Goal: Information Seeking & Learning: Learn about a topic

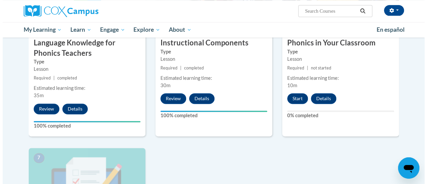
scroll to position [405, 0]
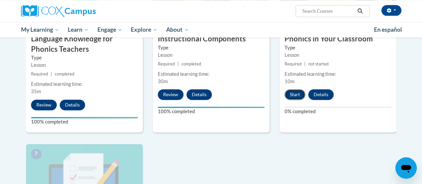
click at [298, 95] on button "Start" at bounding box center [294, 94] width 21 height 11
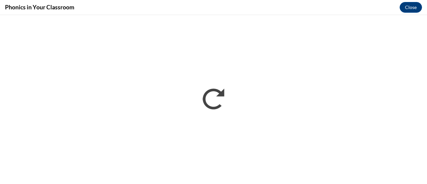
scroll to position [0, 0]
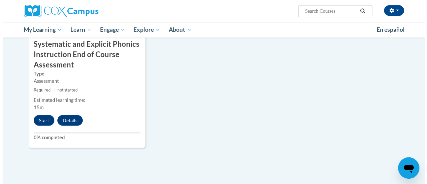
scroll to position [584, 0]
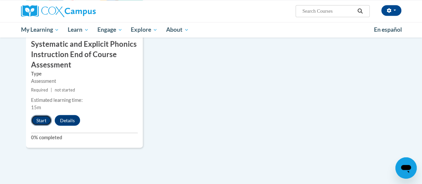
click at [49, 117] on button "Start" at bounding box center [41, 120] width 21 height 11
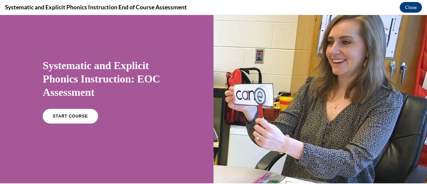
scroll to position [16, 0]
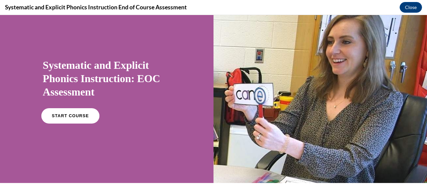
click at [68, 121] on link "START COURSE" at bounding box center [70, 115] width 58 height 15
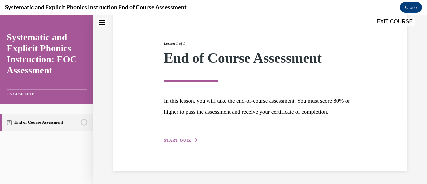
scroll to position [78, 0]
click at [188, 138] on button "START QUIZ" at bounding box center [181, 140] width 35 height 6
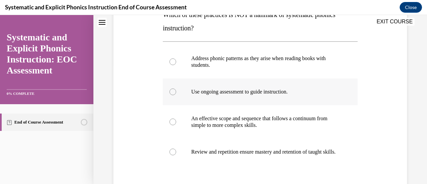
scroll to position [120, 0]
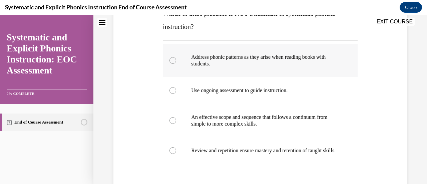
click at [255, 57] on p "Address phonic patterns as they arise when reading books with students." at bounding box center [265, 60] width 149 height 13
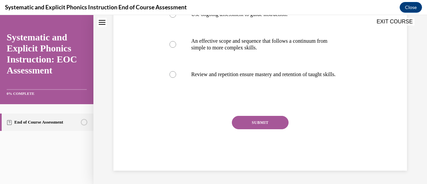
click at [250, 124] on button "SUBMIT" at bounding box center [260, 122] width 57 height 13
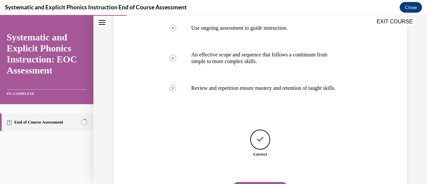
scroll to position [224, 0]
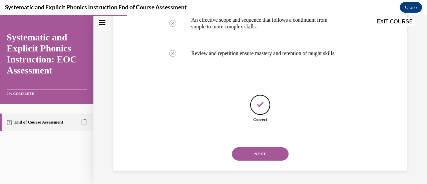
click at [255, 155] on button "NEXT" at bounding box center [260, 153] width 57 height 13
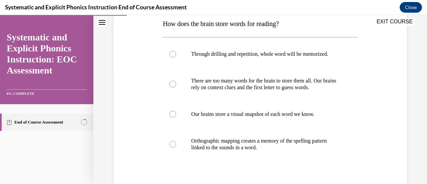
scroll to position [114, 0]
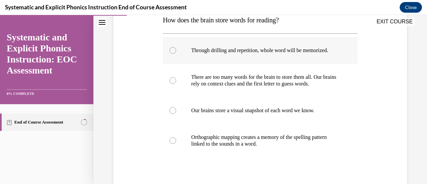
click at [226, 45] on div at bounding box center [260, 50] width 194 height 27
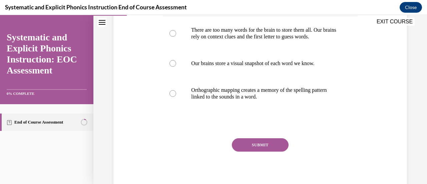
scroll to position [183, 0]
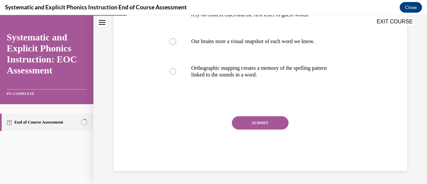
click at [259, 115] on div "Question 02/10 How does the brain store words for reading? Through drilling and…" at bounding box center [260, 40] width 194 height 261
click at [261, 123] on button "SUBMIT" at bounding box center [260, 122] width 57 height 13
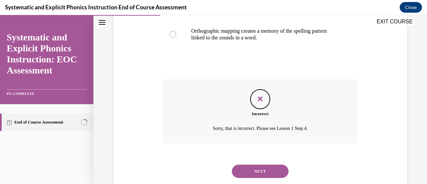
scroll to position [237, 0]
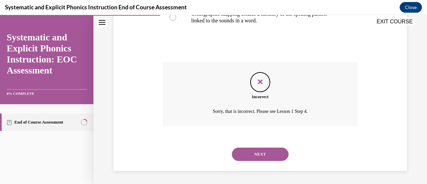
click at [262, 149] on button "NEXT" at bounding box center [260, 153] width 57 height 13
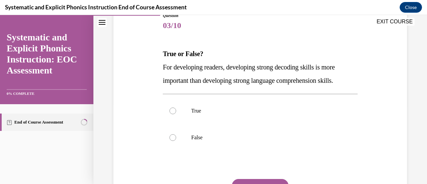
scroll to position [81, 0]
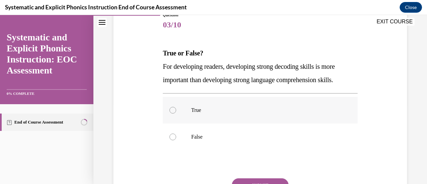
click at [250, 108] on p "True" at bounding box center [265, 110] width 149 height 7
click at [246, 144] on div at bounding box center [260, 136] width 194 height 27
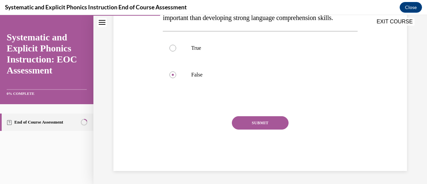
click at [252, 120] on button "SUBMIT" at bounding box center [260, 122] width 57 height 13
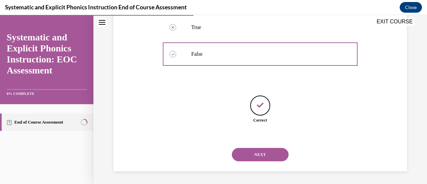
scroll to position [164, 0]
click at [247, 156] on button "NEXT" at bounding box center [260, 153] width 57 height 13
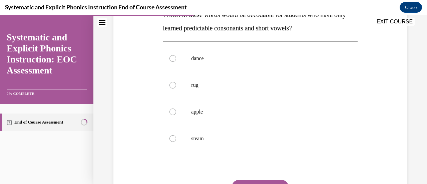
scroll to position [119, 0]
click at [227, 93] on div at bounding box center [260, 85] width 194 height 27
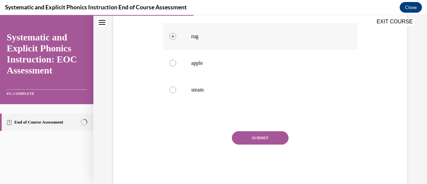
scroll to position [168, 0]
click at [254, 141] on button "SUBMIT" at bounding box center [260, 137] width 57 height 13
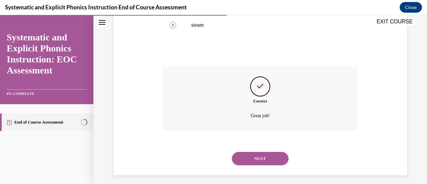
scroll to position [237, 0]
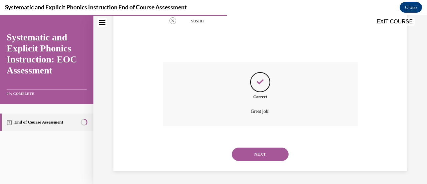
click at [252, 147] on button "NEXT" at bounding box center [260, 153] width 57 height 13
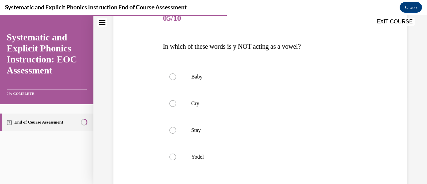
scroll to position [87, 0]
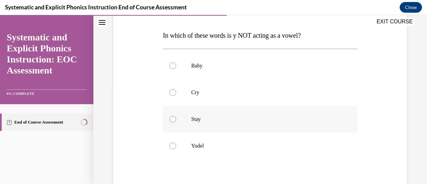
click at [237, 140] on div at bounding box center [260, 145] width 194 height 27
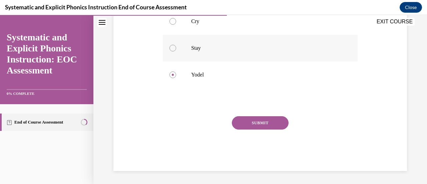
scroll to position [169, 0]
click at [251, 121] on button "SUBMIT" at bounding box center [260, 122] width 57 height 13
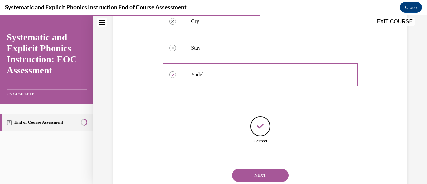
scroll to position [190, 0]
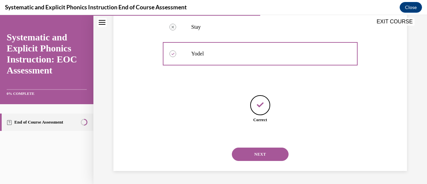
click at [259, 154] on button "NEXT" at bounding box center [260, 153] width 57 height 13
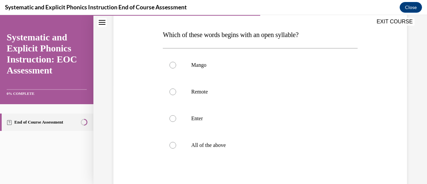
scroll to position [99, 0]
click at [240, 113] on div at bounding box center [260, 118] width 194 height 27
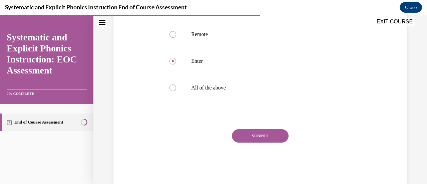
click at [245, 136] on button "SUBMIT" at bounding box center [260, 135] width 57 height 13
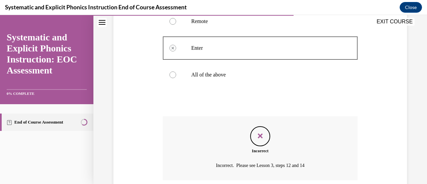
scroll to position [223, 0]
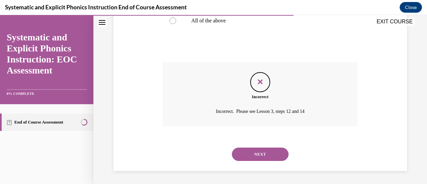
click at [245, 156] on button "NEXT" at bounding box center [260, 153] width 57 height 13
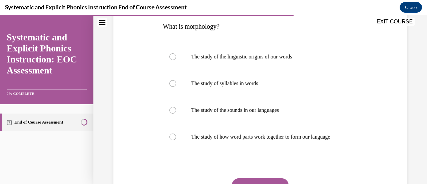
scroll to position [107, 0]
click at [232, 150] on div at bounding box center [260, 137] width 194 height 27
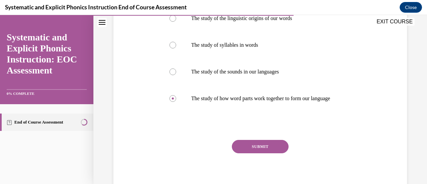
click at [242, 152] on button "SUBMIT" at bounding box center [260, 146] width 57 height 13
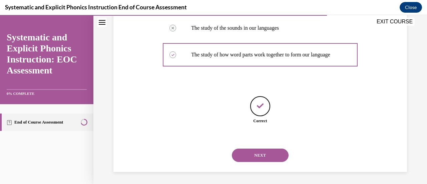
scroll to position [197, 0]
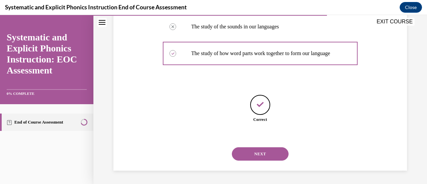
drag, startPoint x: 242, startPoint y: 152, endPoint x: 247, endPoint y: 155, distance: 5.4
click at [247, 155] on button "NEXT" at bounding box center [260, 153] width 57 height 13
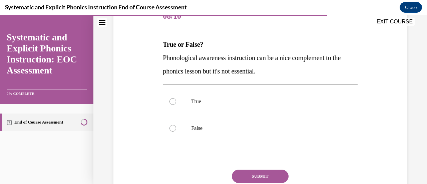
scroll to position [89, 0]
click at [228, 137] on div at bounding box center [260, 128] width 194 height 27
click at [248, 173] on button "SUBMIT" at bounding box center [260, 176] width 57 height 13
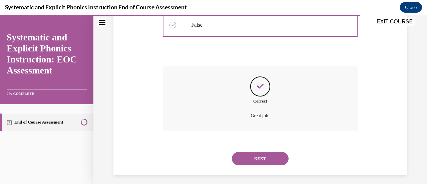
scroll to position [197, 0]
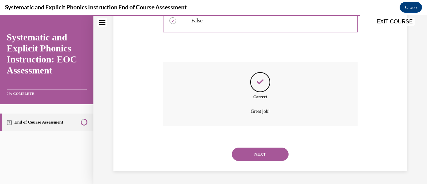
click at [256, 155] on button "NEXT" at bounding box center [260, 153] width 57 height 13
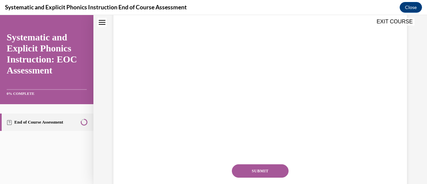
scroll to position [0, 0]
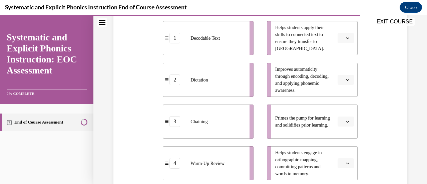
scroll to position [156, 0]
click at [346, 122] on icon "button" at bounding box center [347, 122] width 3 height 2
click at [341, 108] on div "4" at bounding box center [340, 106] width 16 height 13
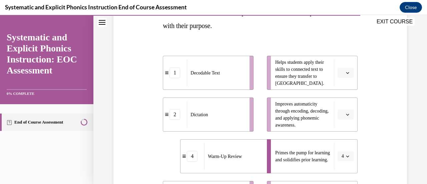
scroll to position [121, 0]
click at [346, 72] on icon "button" at bounding box center [347, 72] width 3 height 3
click at [340, 130] on div "3" at bounding box center [340, 127] width 16 height 13
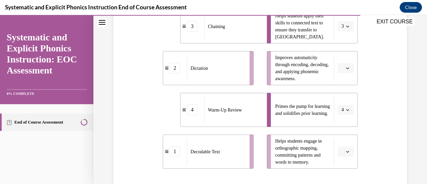
scroll to position [186, 0]
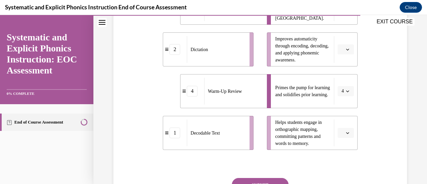
click at [346, 134] on icon "button" at bounding box center [347, 132] width 3 height 3
click at [340, 90] on span "2" at bounding box center [338, 90] width 2 height 5
click at [341, 52] on span "Please select an option" at bounding box center [342, 49] width 2 height 7
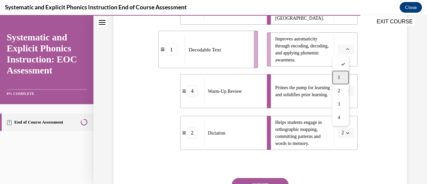
click at [339, 76] on span "1" at bounding box center [338, 77] width 2 height 5
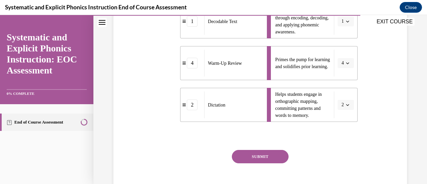
click at [271, 158] on button "SUBMIT" at bounding box center [260, 156] width 57 height 13
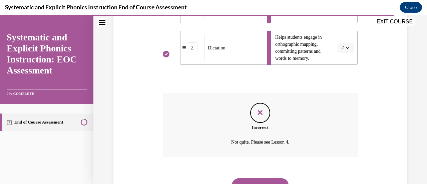
scroll to position [272, 0]
click at [257, 178] on button "NEXT" at bounding box center [260, 184] width 57 height 13
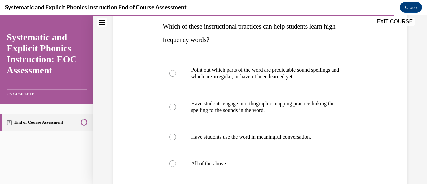
scroll to position [108, 0]
click at [233, 166] on p "All of the above." at bounding box center [265, 163] width 149 height 7
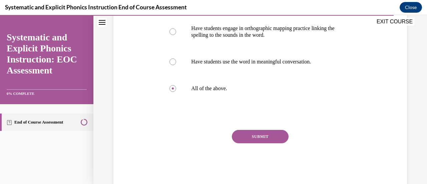
click at [265, 139] on button "SUBMIT" at bounding box center [260, 136] width 57 height 13
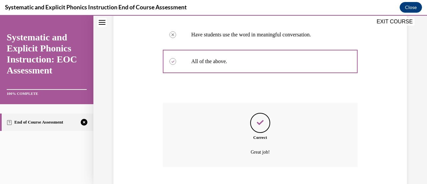
scroll to position [250, 0]
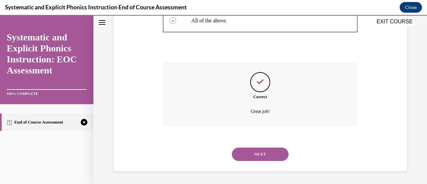
click at [258, 156] on button "NEXT" at bounding box center [260, 153] width 57 height 13
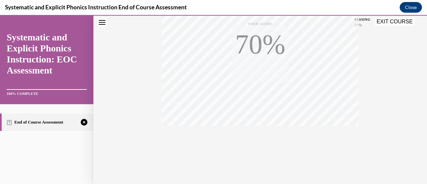
scroll to position [173, 0]
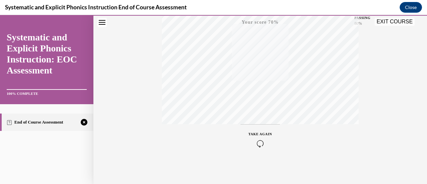
click at [257, 146] on icon "button" at bounding box center [260, 143] width 24 height 7
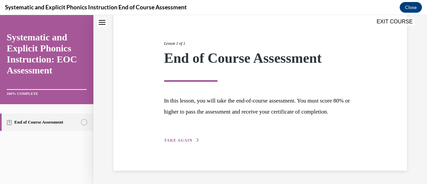
scroll to position [78, 0]
click at [175, 143] on div "Lesson 1 of 1 End of Course Assessment In this lesson, you will take the end-of…" at bounding box center [260, 84] width 202 height 119
click at [180, 142] on span "TAKE AGAIN" at bounding box center [178, 140] width 28 height 5
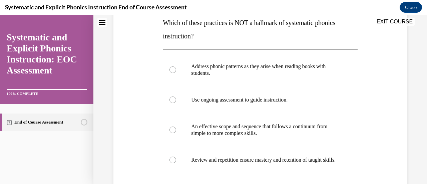
scroll to position [112, 0]
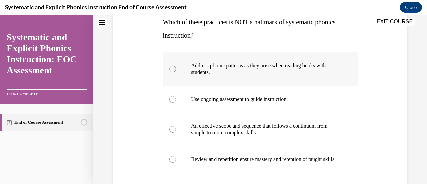
click at [219, 82] on div at bounding box center [260, 68] width 194 height 33
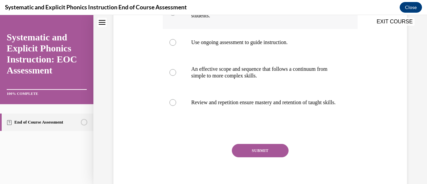
scroll to position [169, 0]
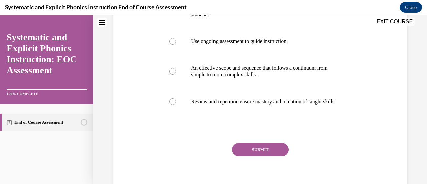
click at [251, 155] on button "SUBMIT" at bounding box center [260, 149] width 57 height 13
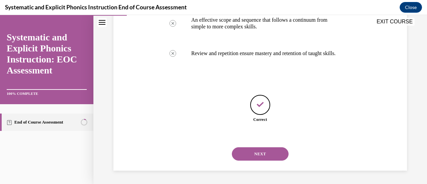
scroll to position [224, 0]
click at [251, 155] on button "NEXT" at bounding box center [260, 153] width 57 height 13
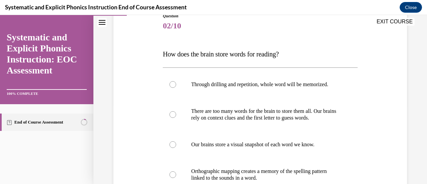
scroll to position [91, 0]
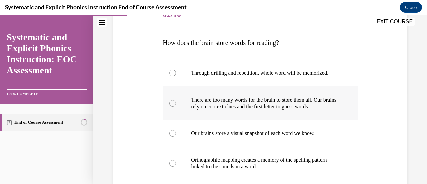
click at [271, 103] on p "There are too many words for the brain to store them all. Our brains rely on co…" at bounding box center [265, 102] width 149 height 13
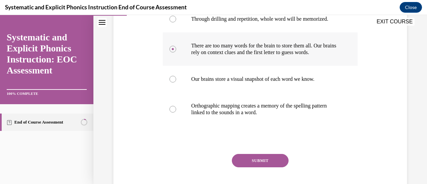
scroll to position [152, 0]
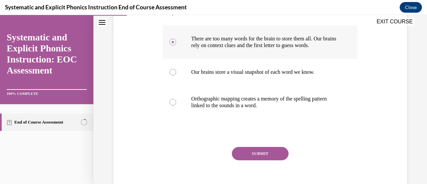
click at [271, 103] on p "Orthographic mapping creates a memory of the spelling pattern linked to the sou…" at bounding box center [265, 101] width 149 height 13
click at [262, 151] on button "SUBMIT" at bounding box center [260, 153] width 57 height 13
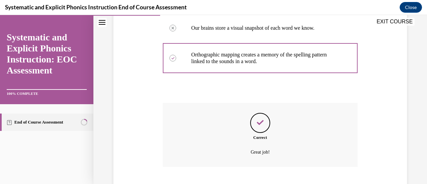
scroll to position [237, 0]
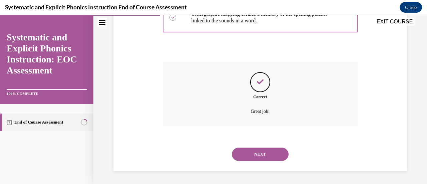
click at [262, 151] on button "NEXT" at bounding box center [260, 153] width 57 height 13
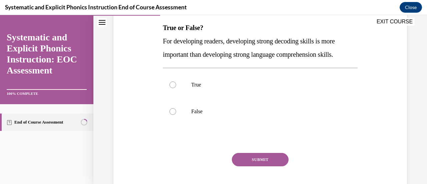
scroll to position [106, 0]
click at [257, 100] on div at bounding box center [260, 111] width 194 height 27
click at [259, 154] on button "SUBMIT" at bounding box center [260, 158] width 57 height 13
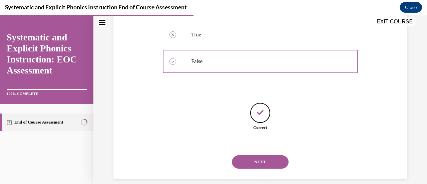
scroll to position [164, 0]
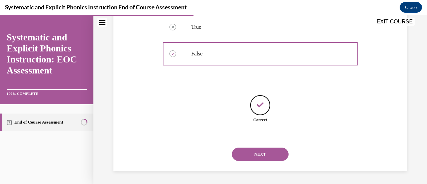
click at [254, 159] on button "NEXT" at bounding box center [260, 153] width 57 height 13
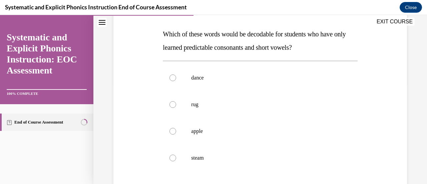
scroll to position [100, 0]
click at [239, 114] on div at bounding box center [260, 104] width 194 height 27
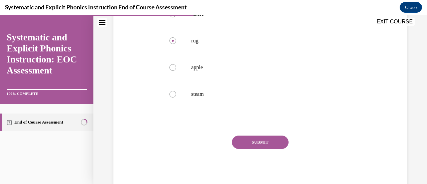
click at [253, 145] on button "SUBMIT" at bounding box center [260, 141] width 57 height 13
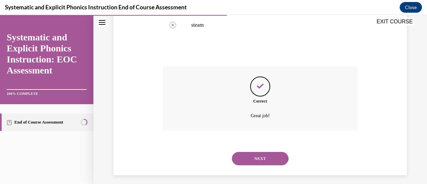
scroll to position [237, 0]
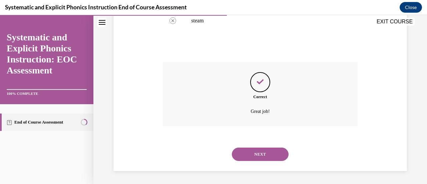
click at [251, 157] on button "NEXT" at bounding box center [260, 153] width 57 height 13
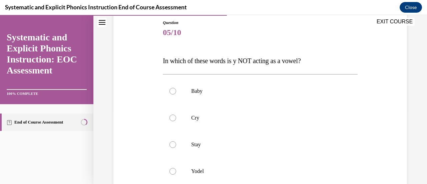
scroll to position [86, 0]
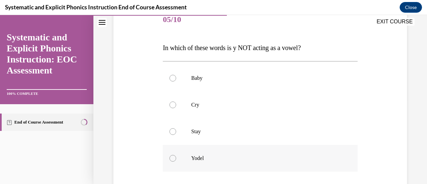
click at [244, 157] on p "Yodel" at bounding box center [265, 158] width 149 height 7
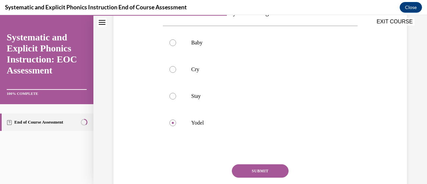
click at [249, 170] on button "SUBMIT" at bounding box center [260, 170] width 57 height 13
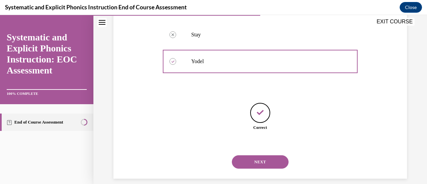
scroll to position [190, 0]
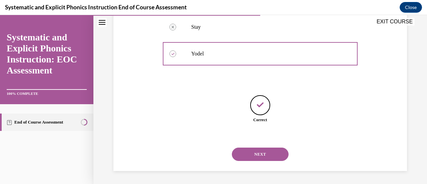
click at [256, 164] on div "NEXT" at bounding box center [260, 154] width 194 height 27
click at [259, 159] on button "NEXT" at bounding box center [260, 153] width 57 height 13
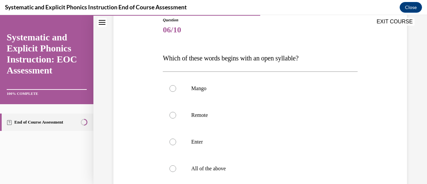
scroll to position [76, 0]
click at [259, 159] on div at bounding box center [260, 168] width 194 height 27
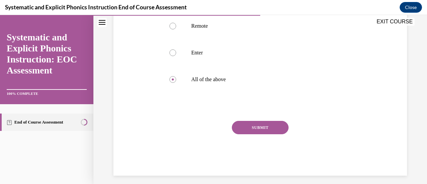
scroll to position [165, 0]
click at [256, 125] on button "SUBMIT" at bounding box center [260, 126] width 57 height 13
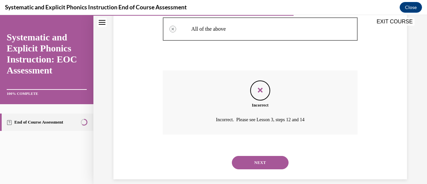
scroll to position [223, 0]
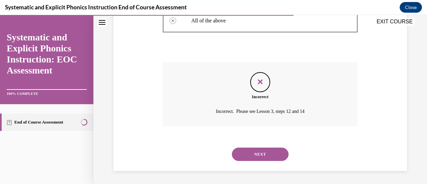
click at [247, 151] on button "NEXT" at bounding box center [260, 153] width 57 height 13
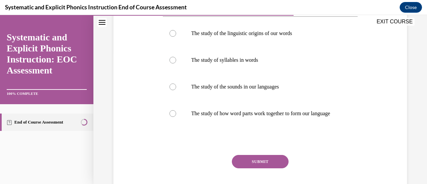
scroll to position [132, 0]
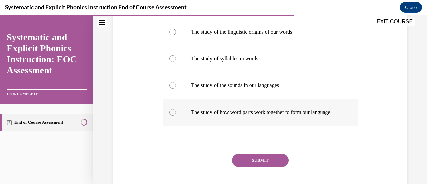
click at [260, 115] on p "The study of how word parts work together to form our language" at bounding box center [265, 112] width 149 height 7
click at [258, 162] on button "SUBMIT" at bounding box center [260, 159] width 57 height 13
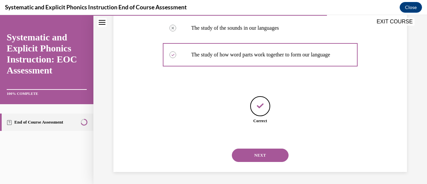
scroll to position [197, 0]
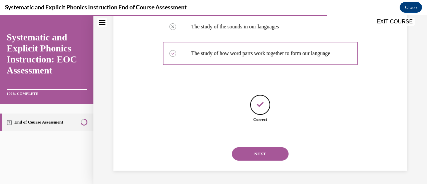
click at [258, 162] on div "NEXT" at bounding box center [260, 153] width 194 height 27
click at [260, 156] on button "NEXT" at bounding box center [260, 153] width 57 height 13
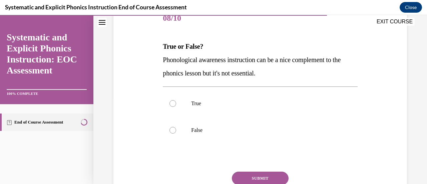
scroll to position [91, 0]
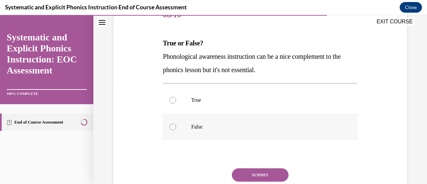
click at [237, 122] on div at bounding box center [260, 126] width 194 height 27
click at [254, 175] on button "SUBMIT" at bounding box center [260, 174] width 57 height 13
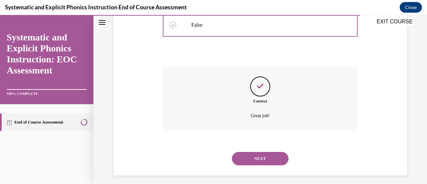
scroll to position [197, 0]
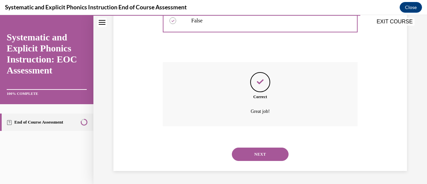
click at [250, 157] on button "NEXT" at bounding box center [260, 153] width 57 height 13
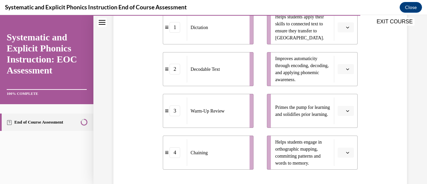
scroll to position [161, 0]
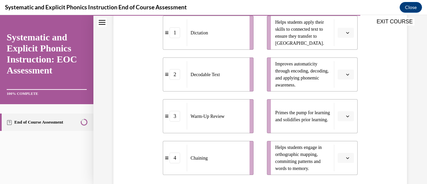
click at [340, 115] on button "button" at bounding box center [345, 116] width 16 height 10
click at [339, 88] on span "3" at bounding box center [338, 87] width 2 height 5
click at [341, 30] on span "Please select an option" at bounding box center [342, 32] width 2 height 7
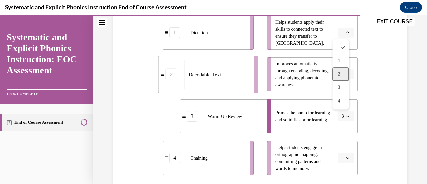
click at [340, 75] on div "2" at bounding box center [340, 73] width 16 height 13
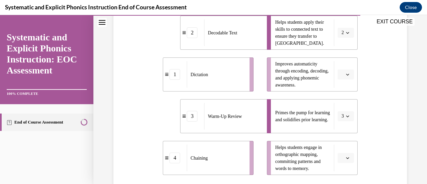
click at [340, 76] on button "button" at bounding box center [345, 74] width 16 height 10
click at [340, 138] on div "4" at bounding box center [340, 142] width 16 height 13
click at [346, 159] on icon "button" at bounding box center [347, 157] width 3 height 3
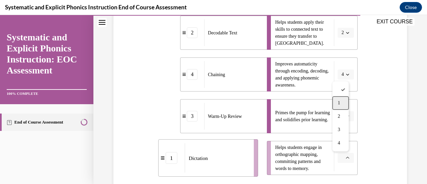
click at [339, 100] on div "1" at bounding box center [340, 102] width 16 height 13
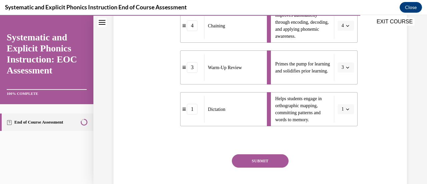
click at [249, 161] on button "SUBMIT" at bounding box center [260, 160] width 57 height 13
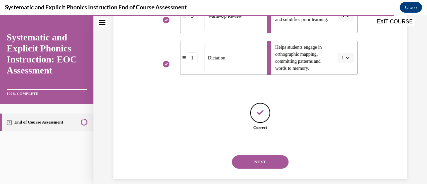
scroll to position [269, 0]
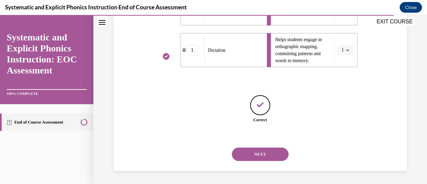
click at [263, 157] on button "NEXT" at bounding box center [260, 153] width 57 height 13
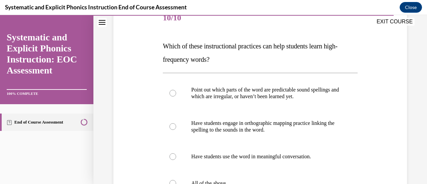
scroll to position [90, 0]
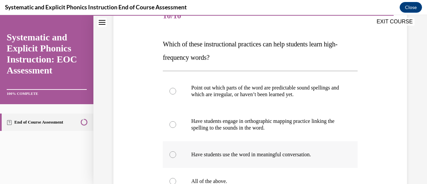
click at [296, 155] on p "Have students use the word in meaningful conversation." at bounding box center [265, 154] width 149 height 7
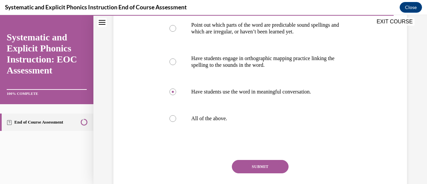
click at [261, 168] on button "SUBMIT" at bounding box center [260, 166] width 57 height 13
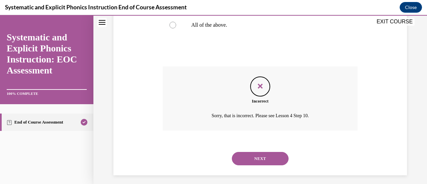
scroll to position [250, 0]
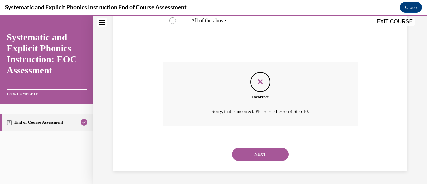
click at [265, 156] on button "NEXT" at bounding box center [260, 153] width 57 height 13
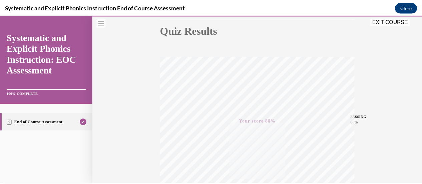
scroll to position [79, 0]
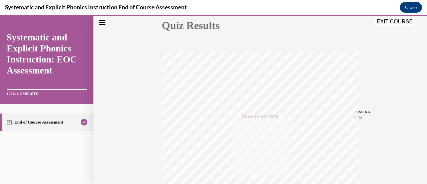
click at [392, 21] on button "EXIT COURSE" at bounding box center [394, 22] width 40 height 8
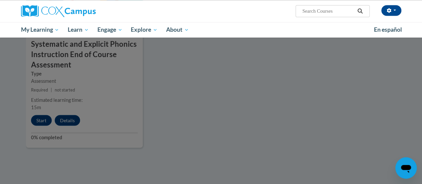
click at [233, 114] on div at bounding box center [211, 92] width 422 height 184
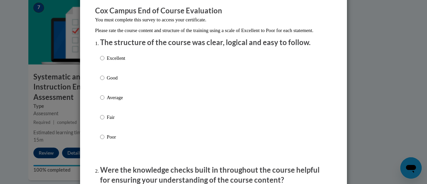
scroll to position [61, 0]
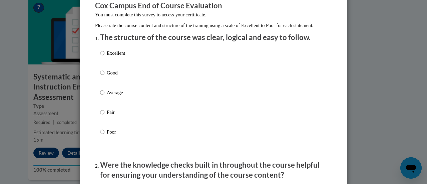
click at [107, 116] on p "Fair" at bounding box center [116, 111] width 18 height 7
click at [104, 116] on input "Fair" at bounding box center [102, 111] width 4 height 7
radio input "true"
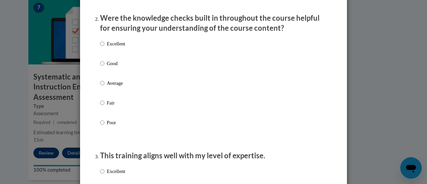
click at [104, 117] on label "Fair" at bounding box center [112, 108] width 25 height 18
click at [104, 106] on input "Fair" at bounding box center [102, 102] width 4 height 7
radio input "true"
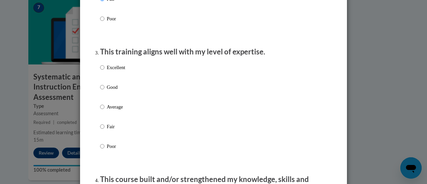
click at [107, 150] on p "Poor" at bounding box center [116, 145] width 18 height 7
click at [104, 150] on input "Poor" at bounding box center [102, 145] width 4 height 7
radio input "true"
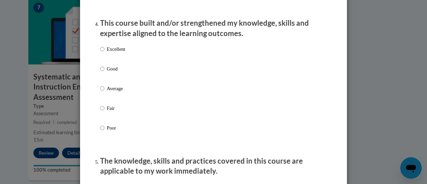
scroll to position [467, 0]
click at [107, 112] on p "Fair" at bounding box center [116, 107] width 18 height 7
click at [104, 112] on input "Fair" at bounding box center [102, 107] width 4 height 7
radio input "true"
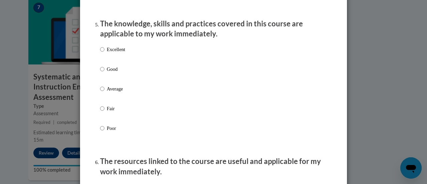
scroll to position [604, 0]
click at [107, 130] on p "Poor" at bounding box center [116, 127] width 18 height 7
click at [104, 130] on input "Poor" at bounding box center [102, 127] width 4 height 7
radio input "true"
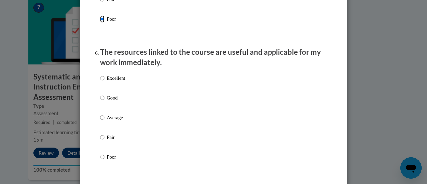
scroll to position [718, 0]
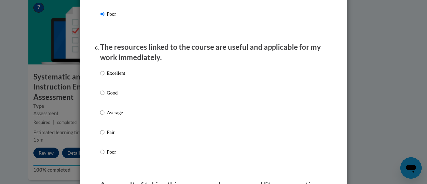
click at [105, 127] on label "Average" at bounding box center [112, 118] width 25 height 18
click at [104, 116] on input "Average" at bounding box center [102, 112] width 4 height 7
radio input "true"
drag, startPoint x: 105, startPoint y: 130, endPoint x: 191, endPoint y: 136, distance: 85.6
click at [191, 136] on div "Excellent Good Average Fair Poor" at bounding box center [213, 120] width 227 height 109
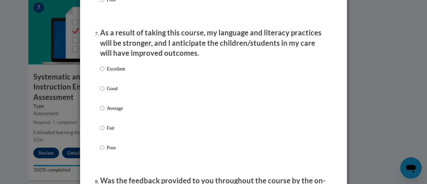
scroll to position [874, 0]
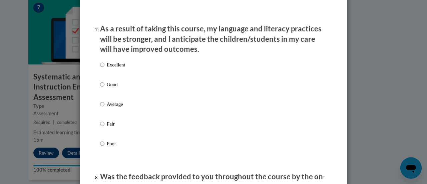
click at [163, 142] on div "Excellent Good Average Fair Poor" at bounding box center [213, 112] width 227 height 109
click at [163, 138] on div "Excellent Good Average Fair Poor" at bounding box center [213, 112] width 227 height 109
click at [166, 130] on div "Excellent Good Average Fair Poor" at bounding box center [213, 112] width 227 height 109
click at [108, 127] on p "Fair" at bounding box center [116, 123] width 18 height 7
click at [104, 127] on input "Fair" at bounding box center [102, 123] width 4 height 7
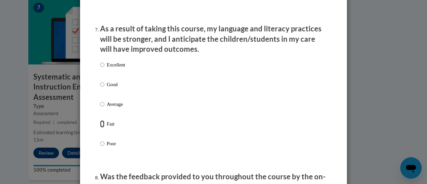
radio input "true"
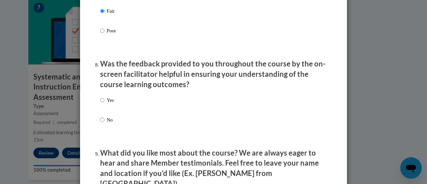
click at [108, 131] on label "No" at bounding box center [107, 125] width 14 height 18
click at [104, 123] on input "No" at bounding box center [102, 119] width 4 height 7
radio input "true"
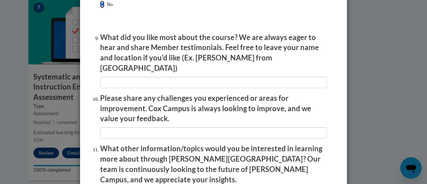
scroll to position [1203, 0]
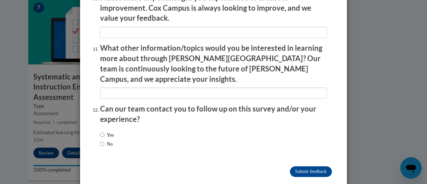
click at [102, 140] on label "No" at bounding box center [106, 143] width 13 height 7
click at [102, 140] on input "No" at bounding box center [102, 143] width 4 height 7
radio input "true"
click at [303, 166] on input "Submit feedback" at bounding box center [311, 171] width 42 height 11
